Goal: Navigation & Orientation: Find specific page/section

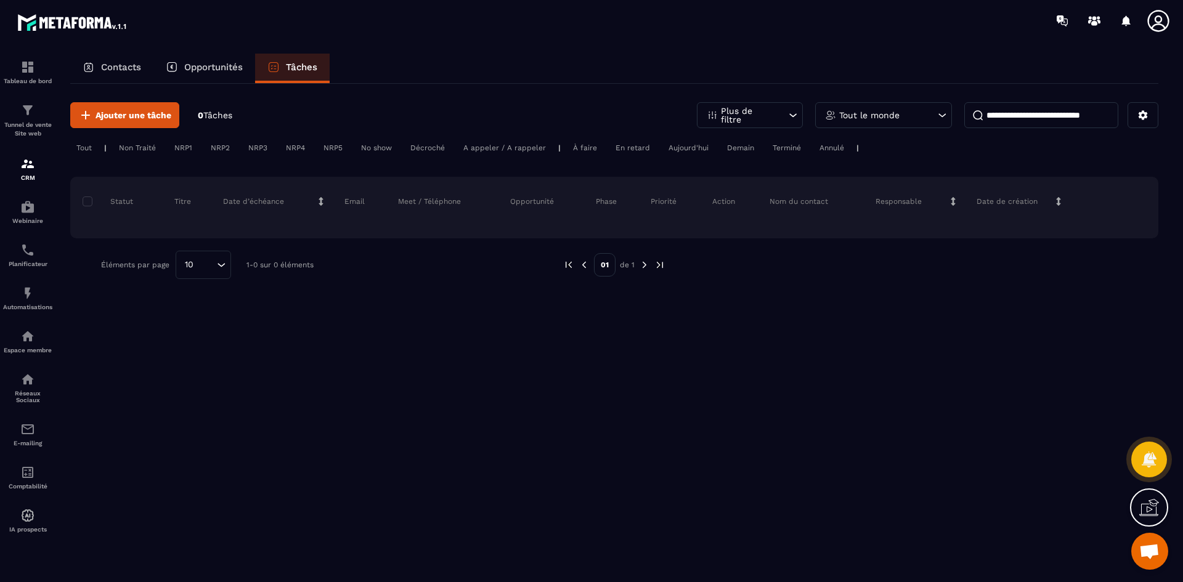
click at [136, 64] on p "Contacts" at bounding box center [121, 67] width 40 height 11
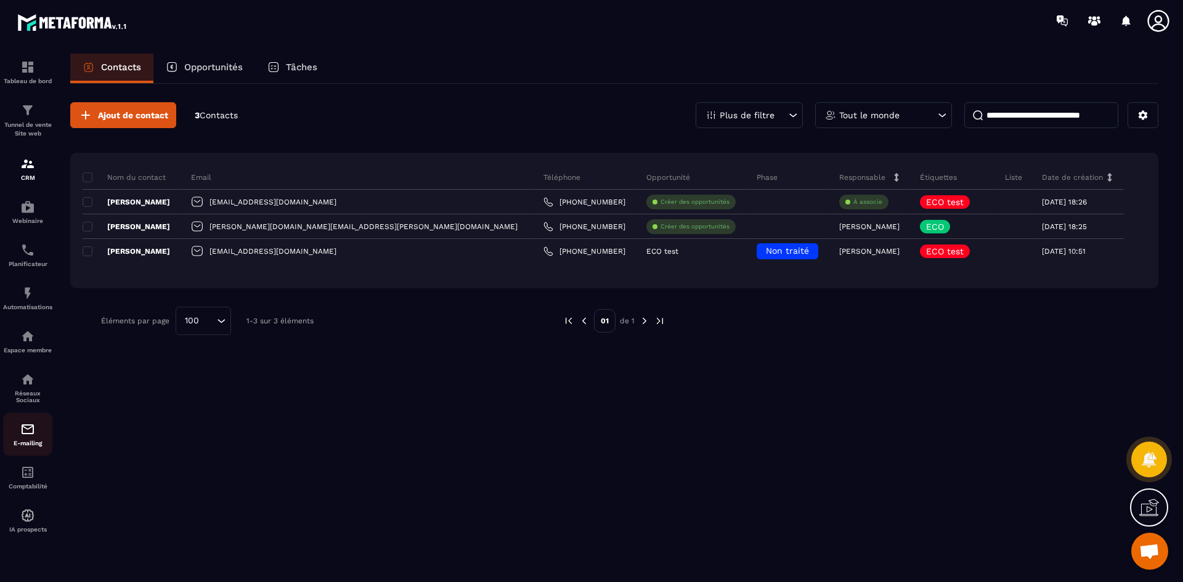
click at [32, 433] on img at bounding box center [27, 429] width 15 height 15
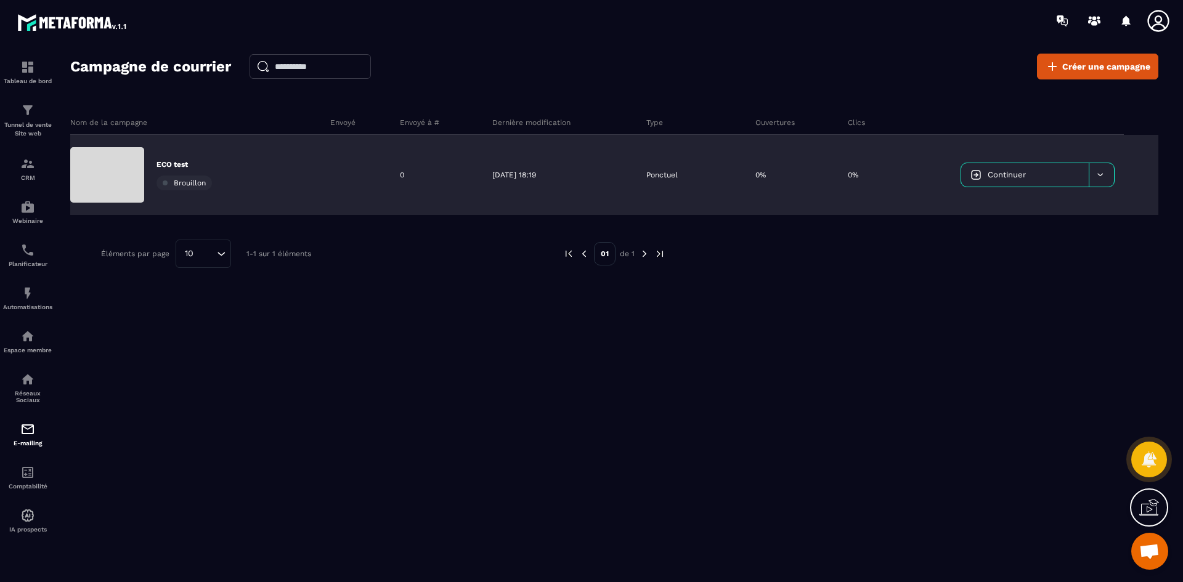
click at [208, 184] on div "Brouillon" at bounding box center [184, 183] width 55 height 15
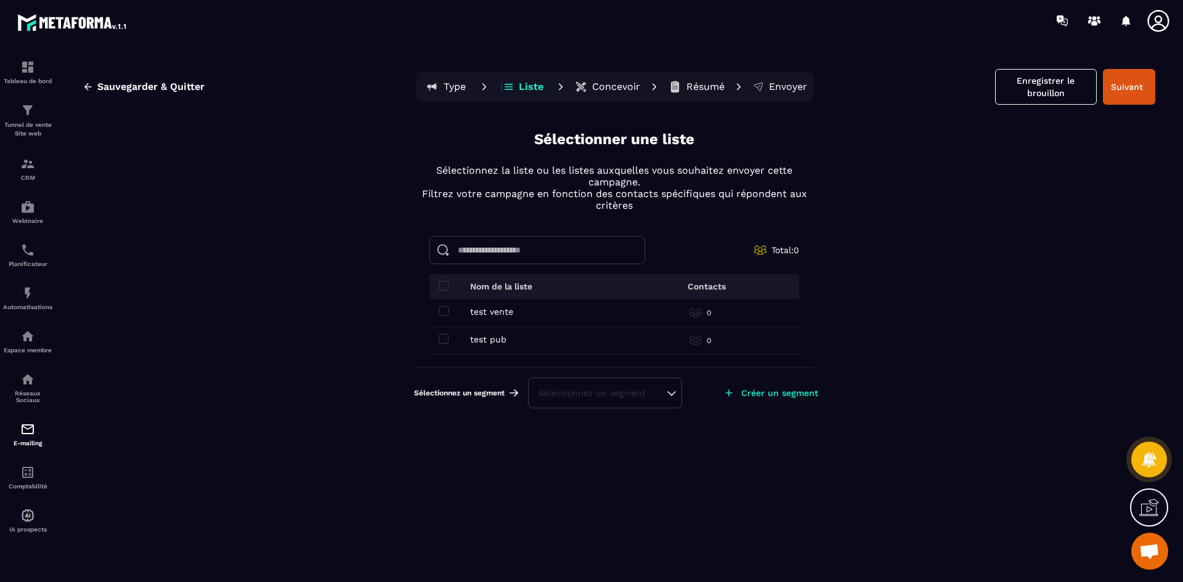
click at [1158, 23] on icon at bounding box center [1158, 21] width 25 height 25
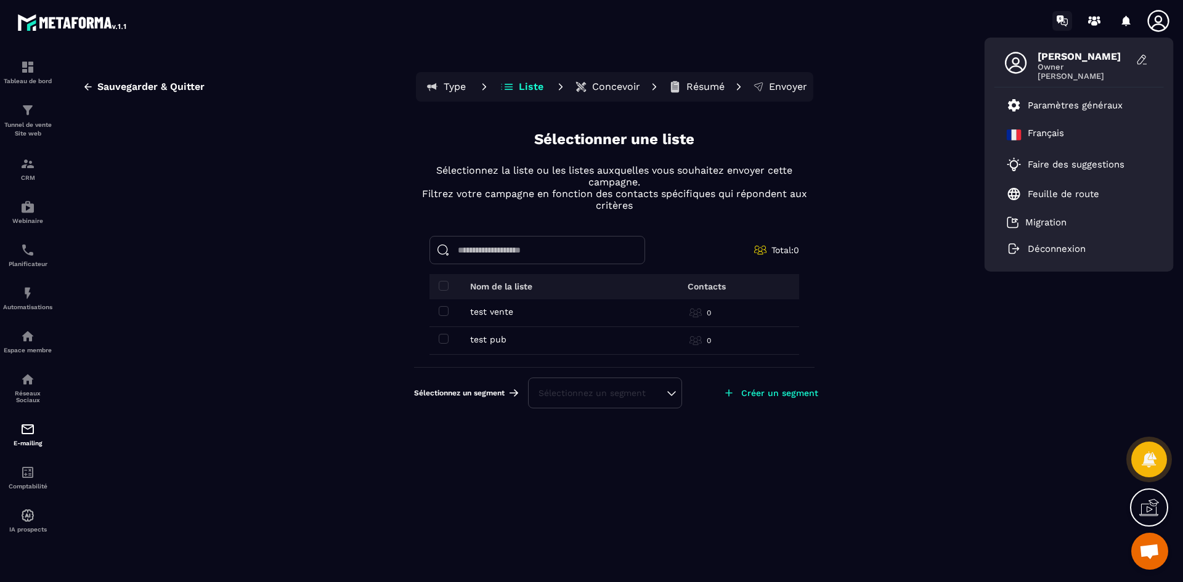
click at [1061, 25] on icon at bounding box center [1063, 21] width 20 height 20
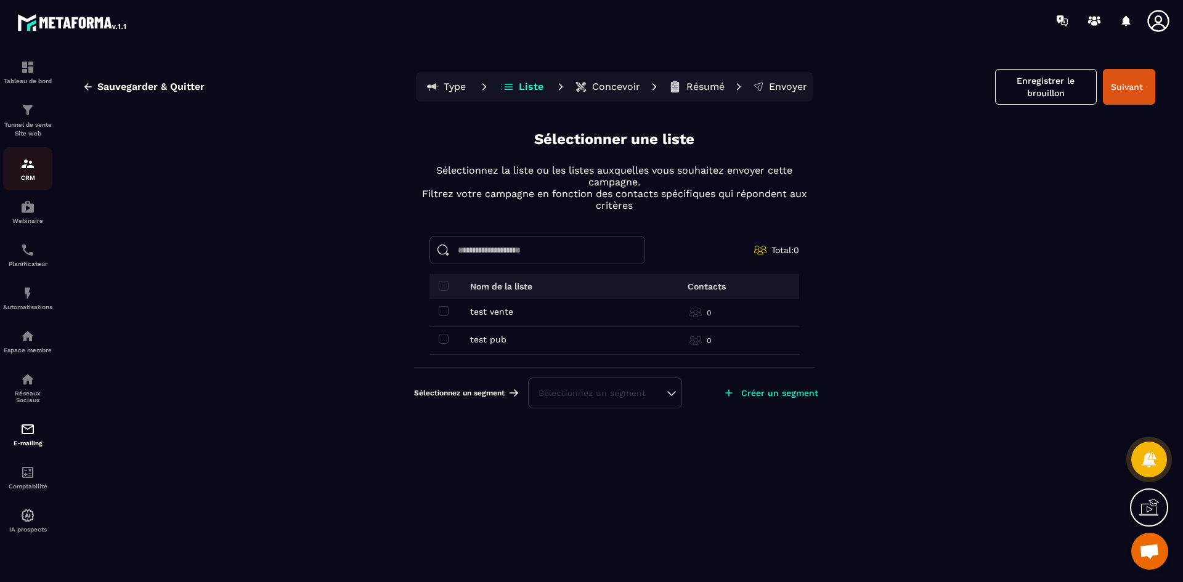
click at [25, 166] on img at bounding box center [27, 164] width 15 height 15
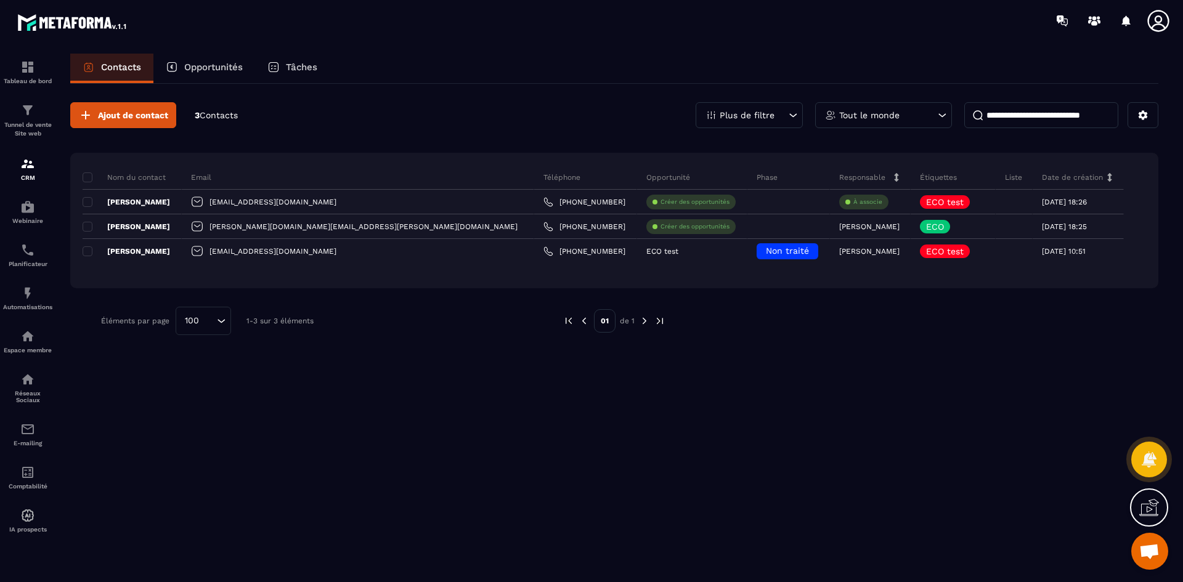
click at [208, 71] on p "Opportunités" at bounding box center [213, 67] width 59 height 11
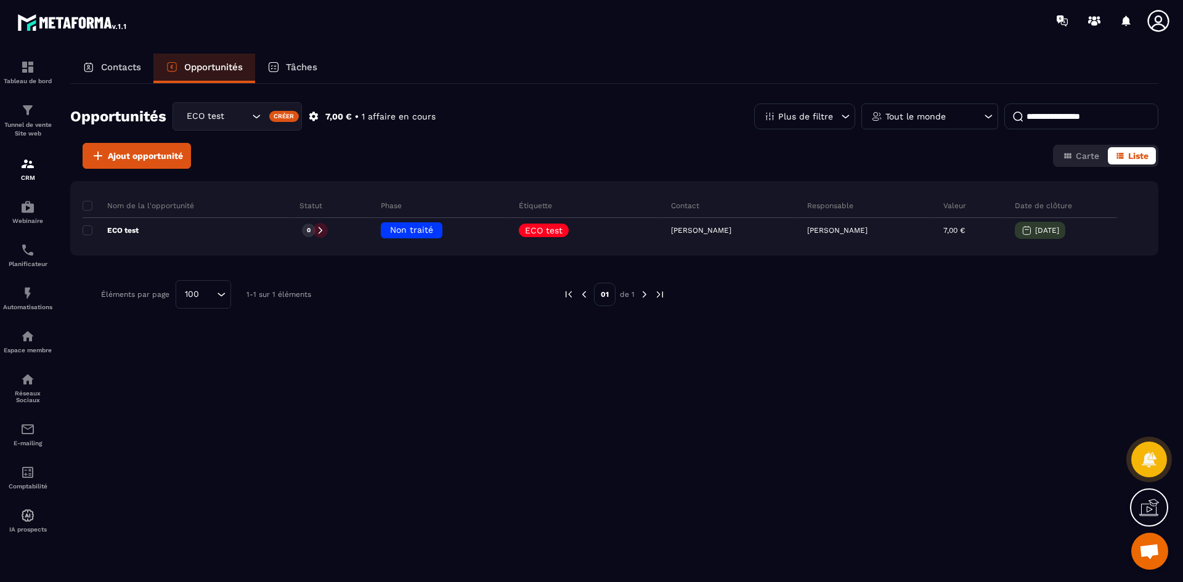
click at [312, 65] on p "Tâches" at bounding box center [301, 67] width 31 height 11
